Goal: Task Accomplishment & Management: Complete application form

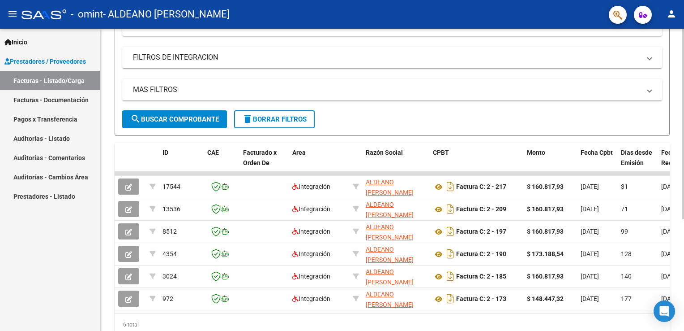
scroll to position [140, 0]
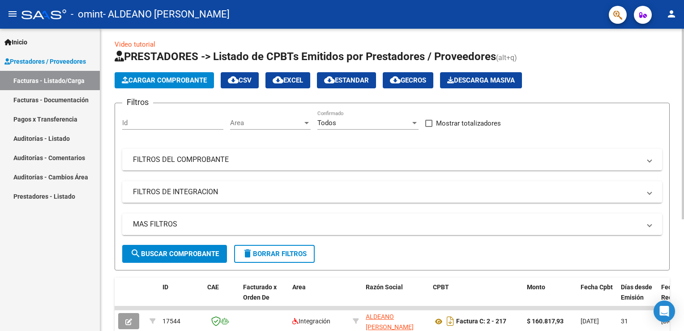
click at [683, 41] on div at bounding box center [683, 126] width 2 height 190
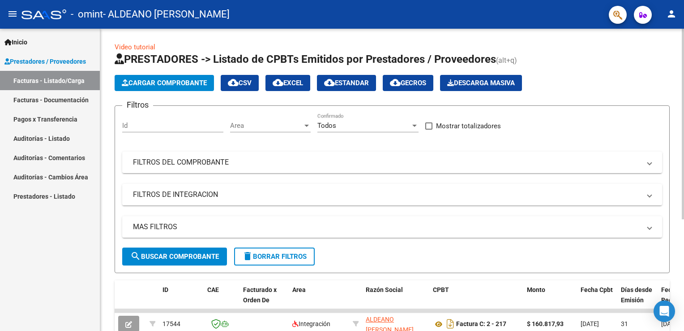
click at [190, 80] on span "Cargar Comprobante" at bounding box center [164, 83] width 85 height 8
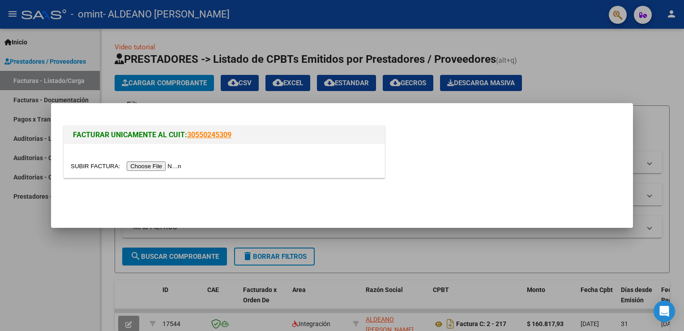
click at [156, 164] on input "file" at bounding box center [127, 165] width 113 height 9
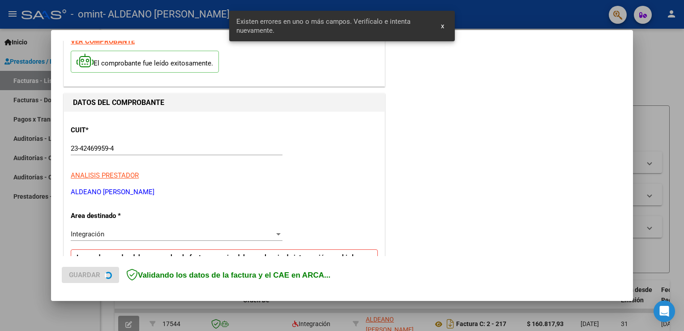
scroll to position [187, 0]
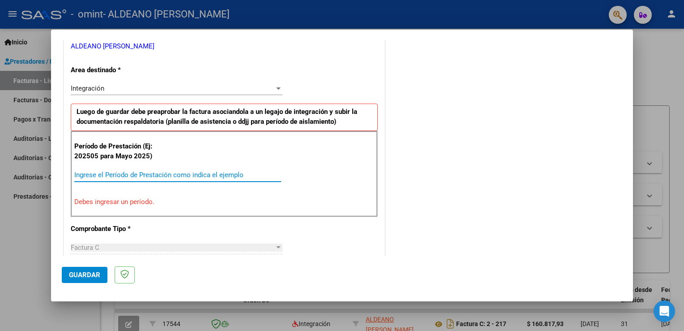
click at [238, 177] on input "Ingrese el Período de Prestación como indica el ejemplo" at bounding box center [177, 175] width 207 height 8
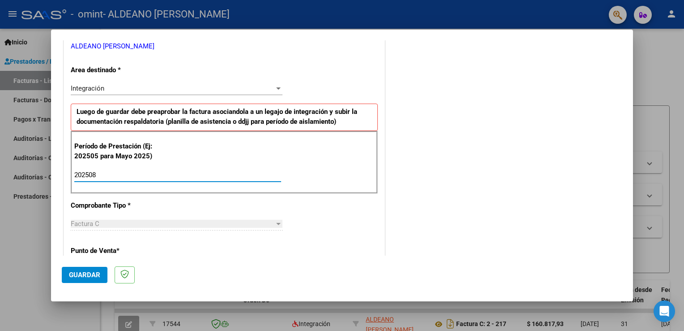
type input "202508"
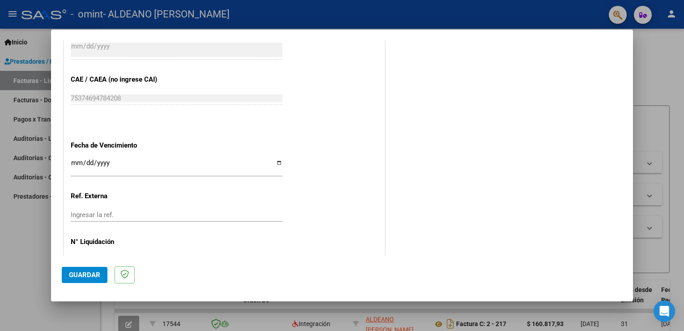
scroll to position [572, 0]
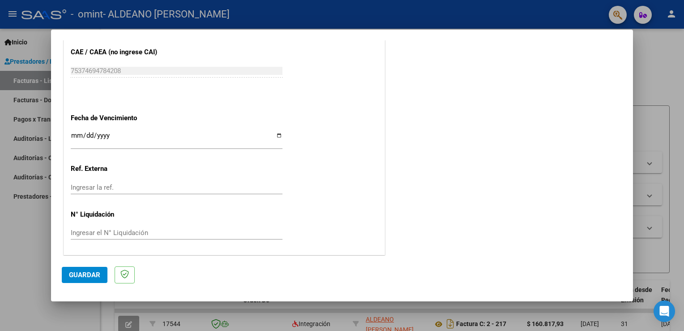
click at [82, 276] on span "Guardar" at bounding box center [84, 275] width 31 height 8
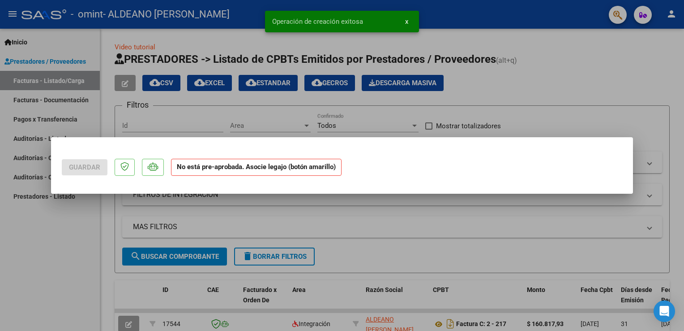
scroll to position [0, 0]
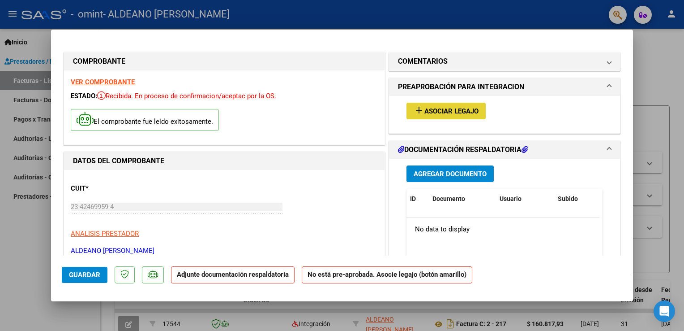
click at [466, 107] on span "Asociar Legajo" at bounding box center [452, 111] width 54 height 8
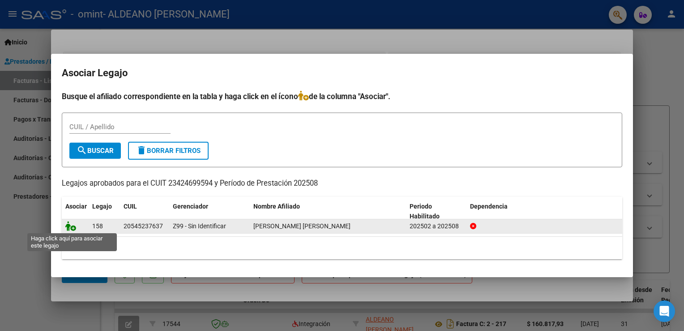
click at [72, 224] on icon at bounding box center [70, 226] width 11 height 10
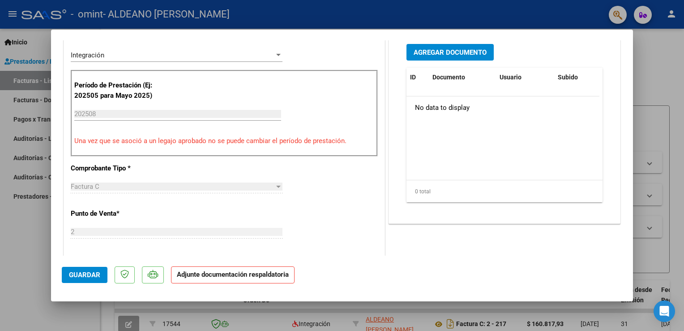
scroll to position [236, 0]
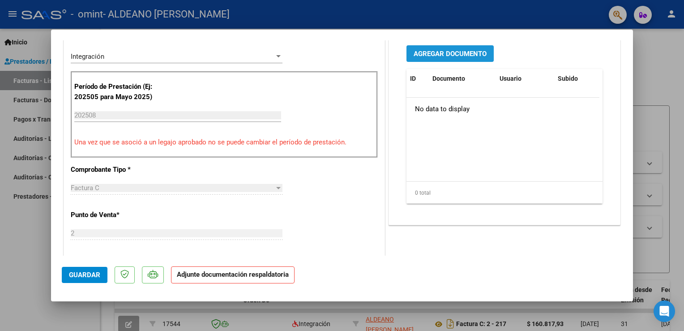
click at [446, 52] on span "Agregar Documento" at bounding box center [450, 54] width 73 height 8
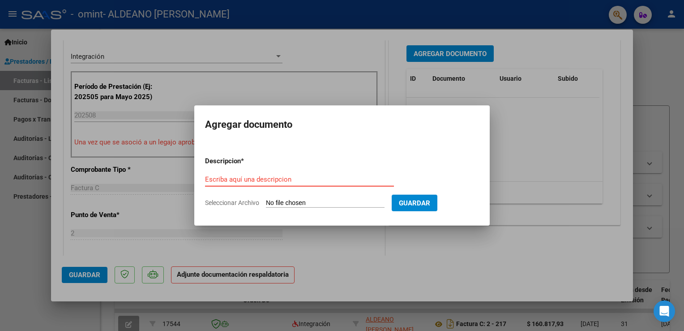
click at [324, 203] on input "Seleccionar Archivo" at bounding box center [325, 203] width 119 height 9
type input "C:\fakepath\Imagen de WhatsApp [DATE] 22.16.45_a97032b2.jpg"
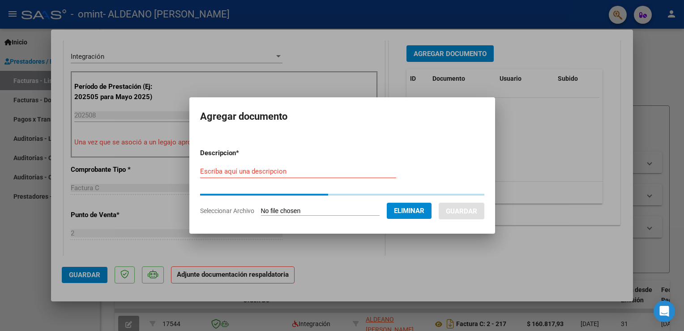
click at [248, 165] on app-form-text-field "Descripcion * Escriba aquí una descripcion" at bounding box center [301, 162] width 203 height 27
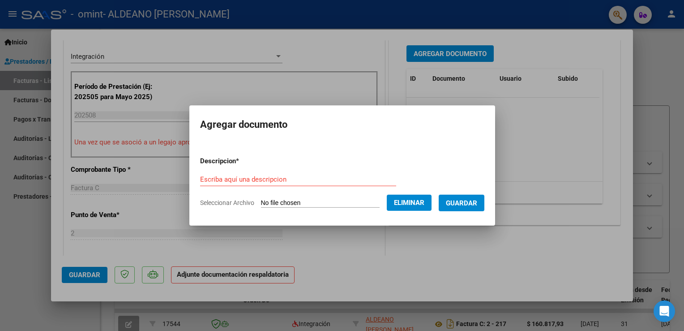
click at [253, 174] on div "Escriba aquí una descripcion" at bounding box center [298, 178] width 196 height 13
type input "Planilla"
click at [478, 207] on button "Guardar" at bounding box center [462, 202] width 46 height 17
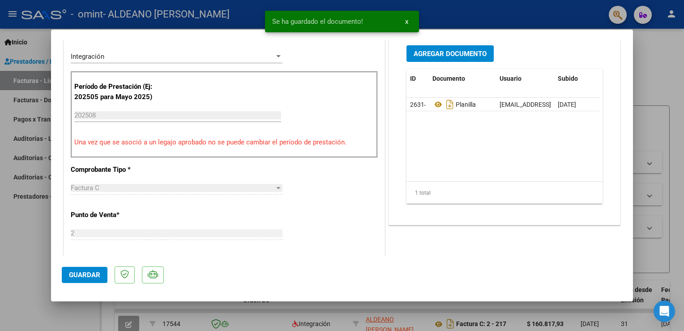
click at [478, 207] on div "Agregar Documento ID Documento Usuario Subido Acción 26314 Planilla [EMAIL_ADDR…" at bounding box center [505, 128] width 210 height 179
click at [81, 270] on button "Guardar" at bounding box center [85, 275] width 46 height 16
click at [81, 275] on span "Guardar" at bounding box center [84, 275] width 31 height 8
click at [666, 71] on div at bounding box center [342, 165] width 684 height 331
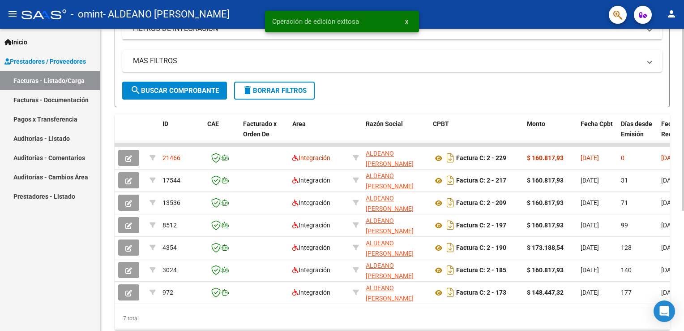
scroll to position [168, 0]
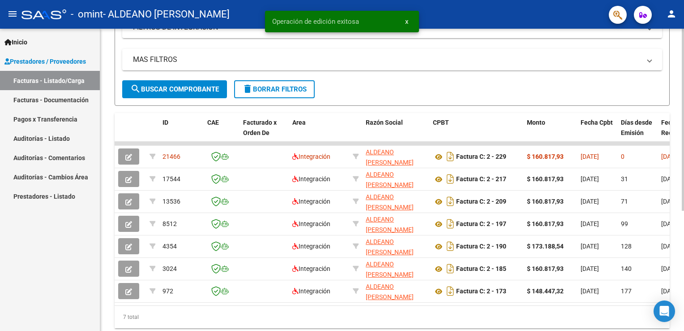
click at [684, 150] on html "menu - omint - ALDEANO [PERSON_NAME] person Inicio Instructivos Contacto OS Pre…" at bounding box center [342, 165] width 684 height 331
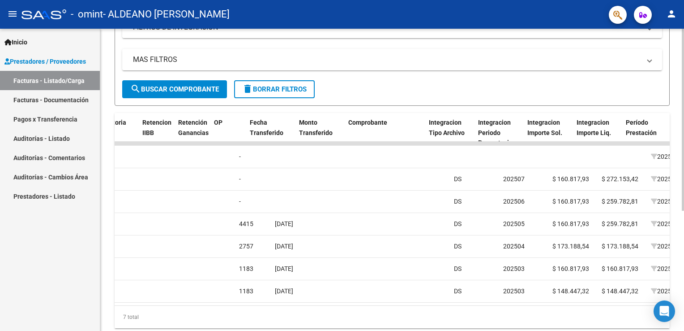
scroll to position [0, 659]
